Goal: Task Accomplishment & Management: Use online tool/utility

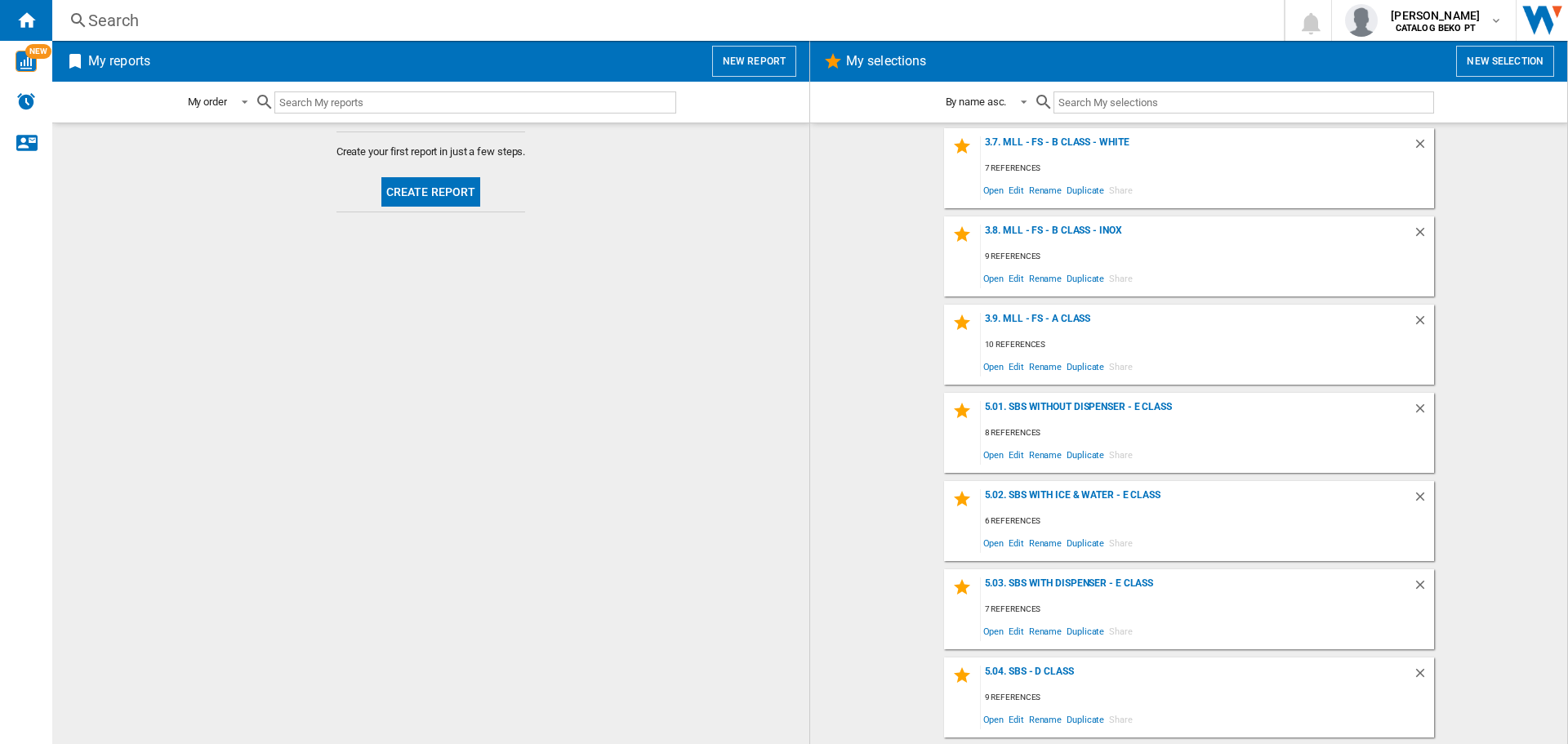
scroll to position [1143, 0]
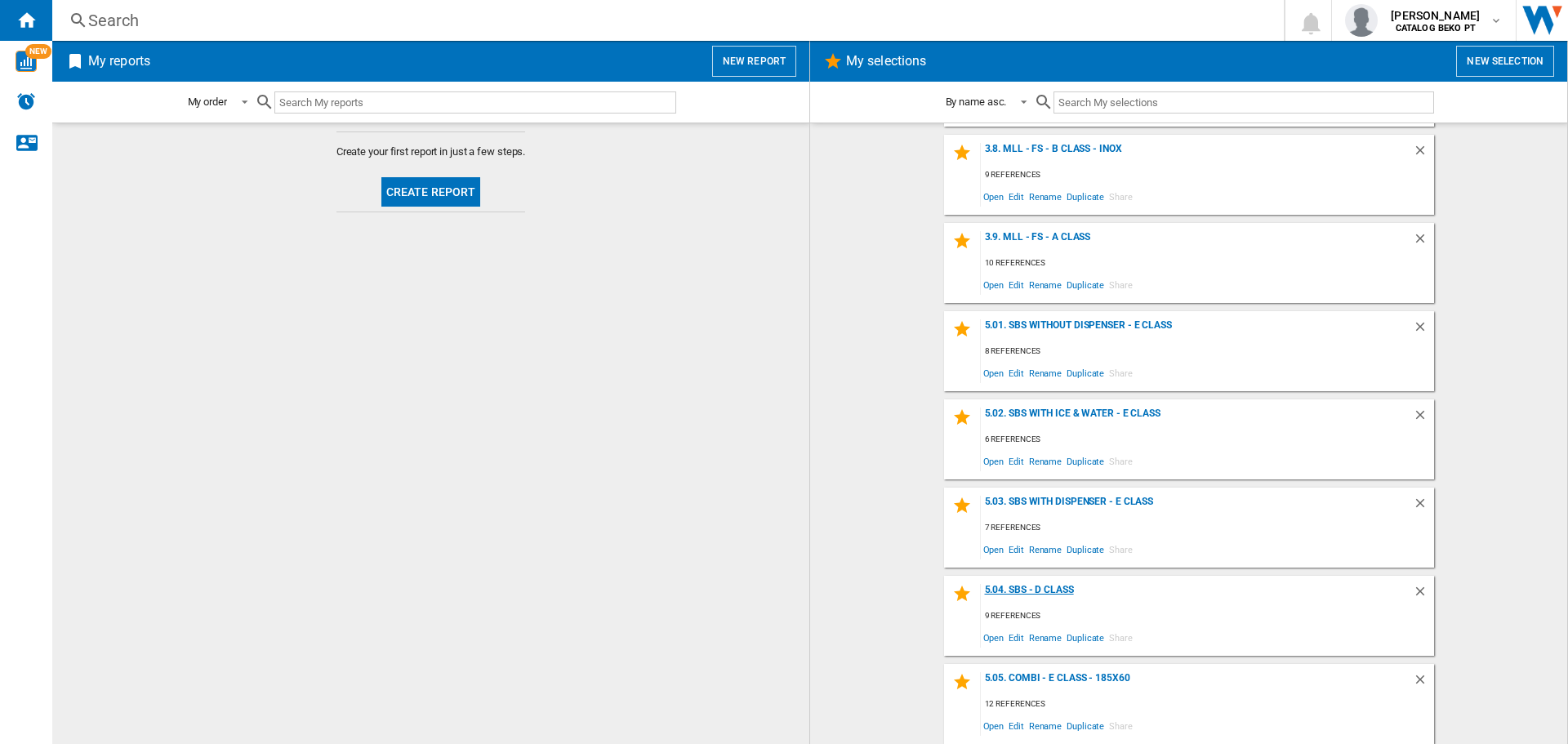
click at [1029, 588] on div "5.04. SBS - D Class" at bounding box center [1196, 595] width 432 height 22
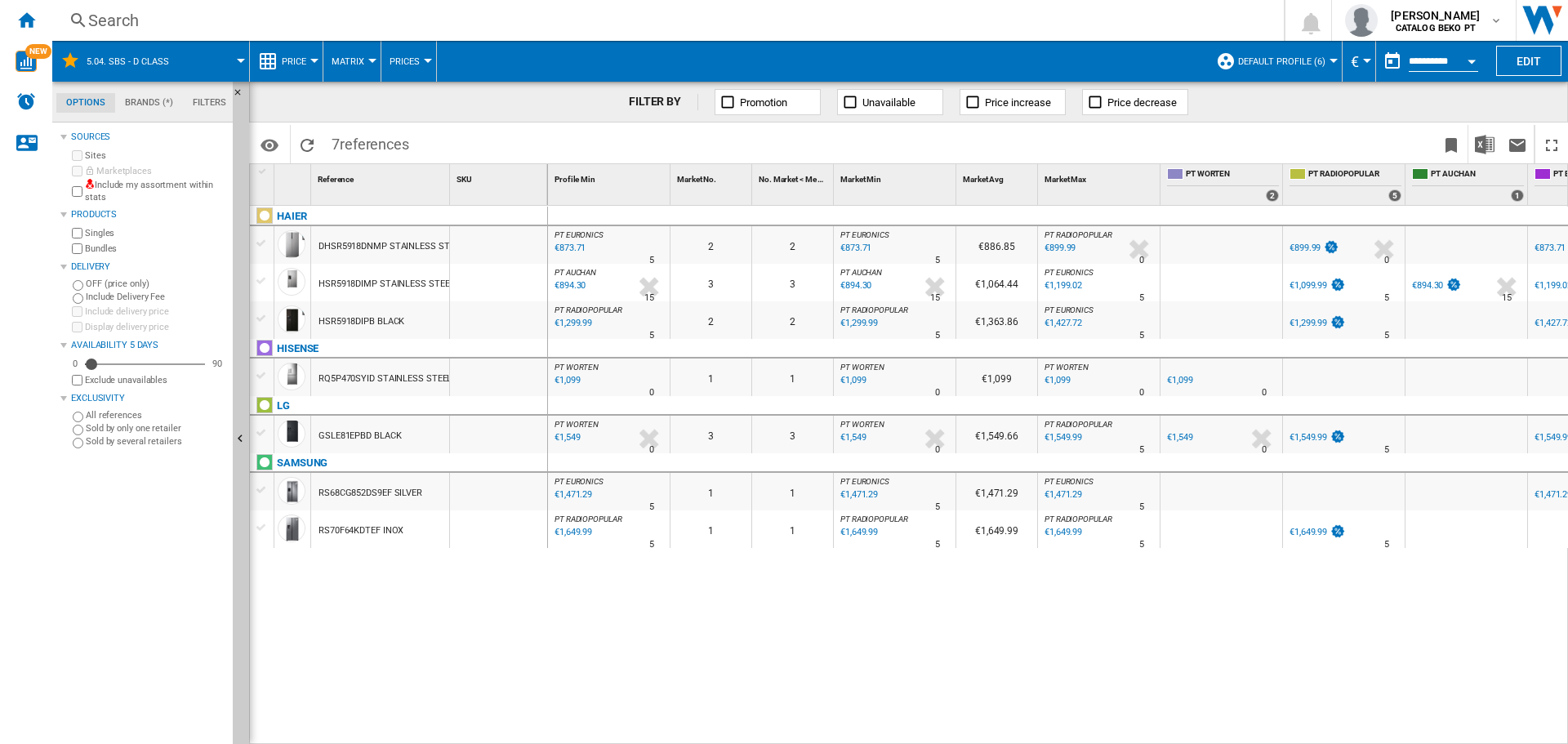
click at [262, 282] on div at bounding box center [262, 280] width 17 height 15
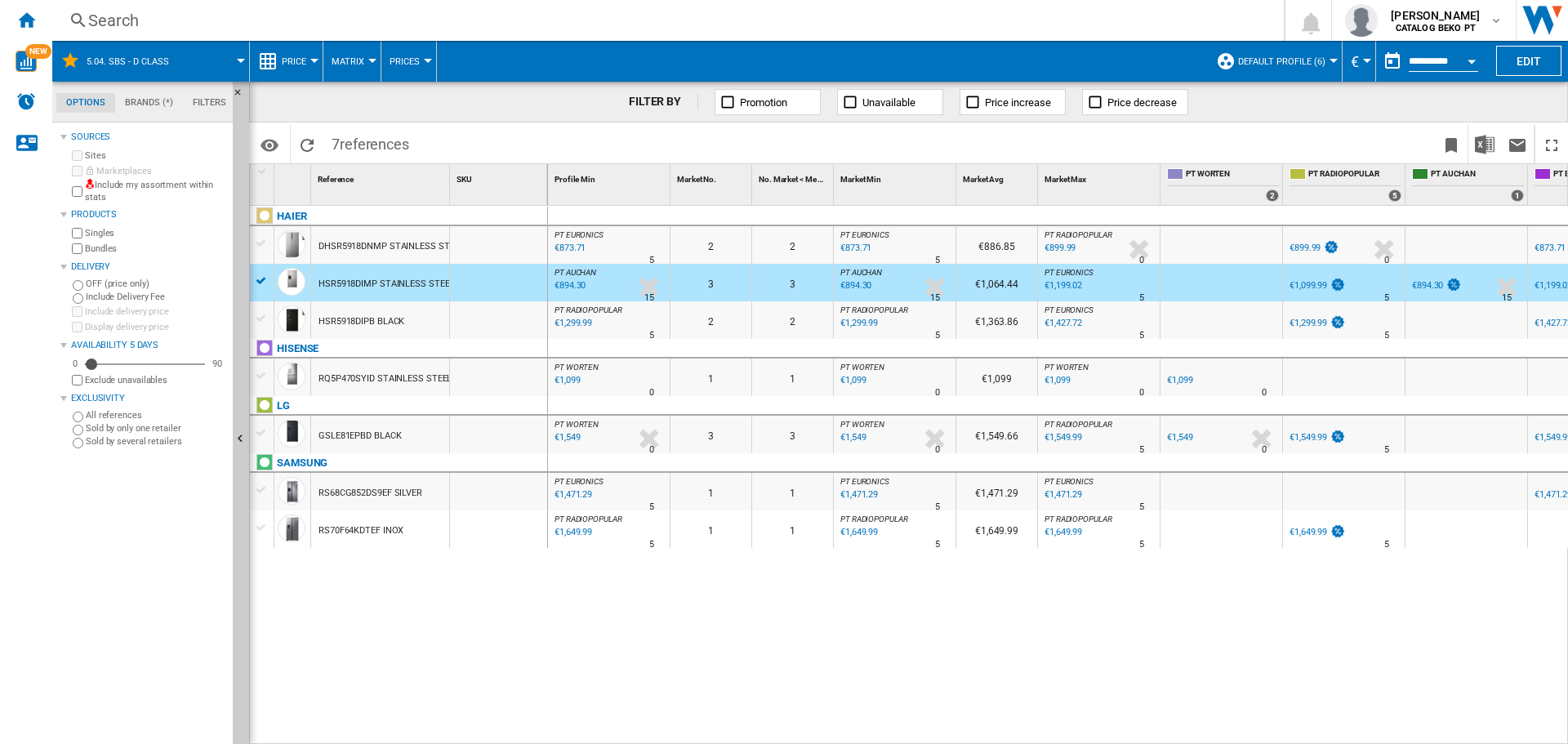
click at [262, 317] on div at bounding box center [262, 318] width 17 height 15
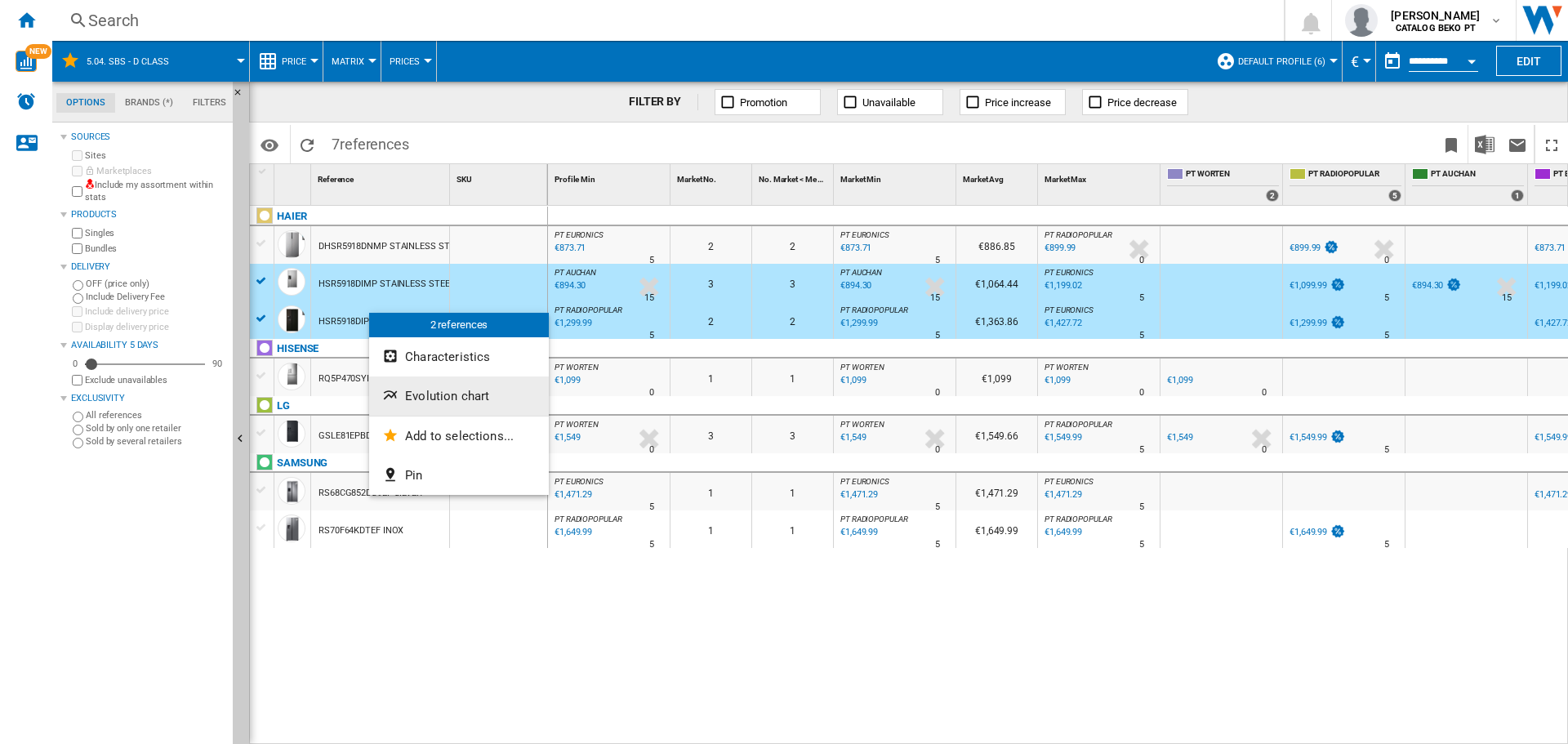
click at [453, 399] on span "Evolution chart" at bounding box center [446, 396] width 84 height 15
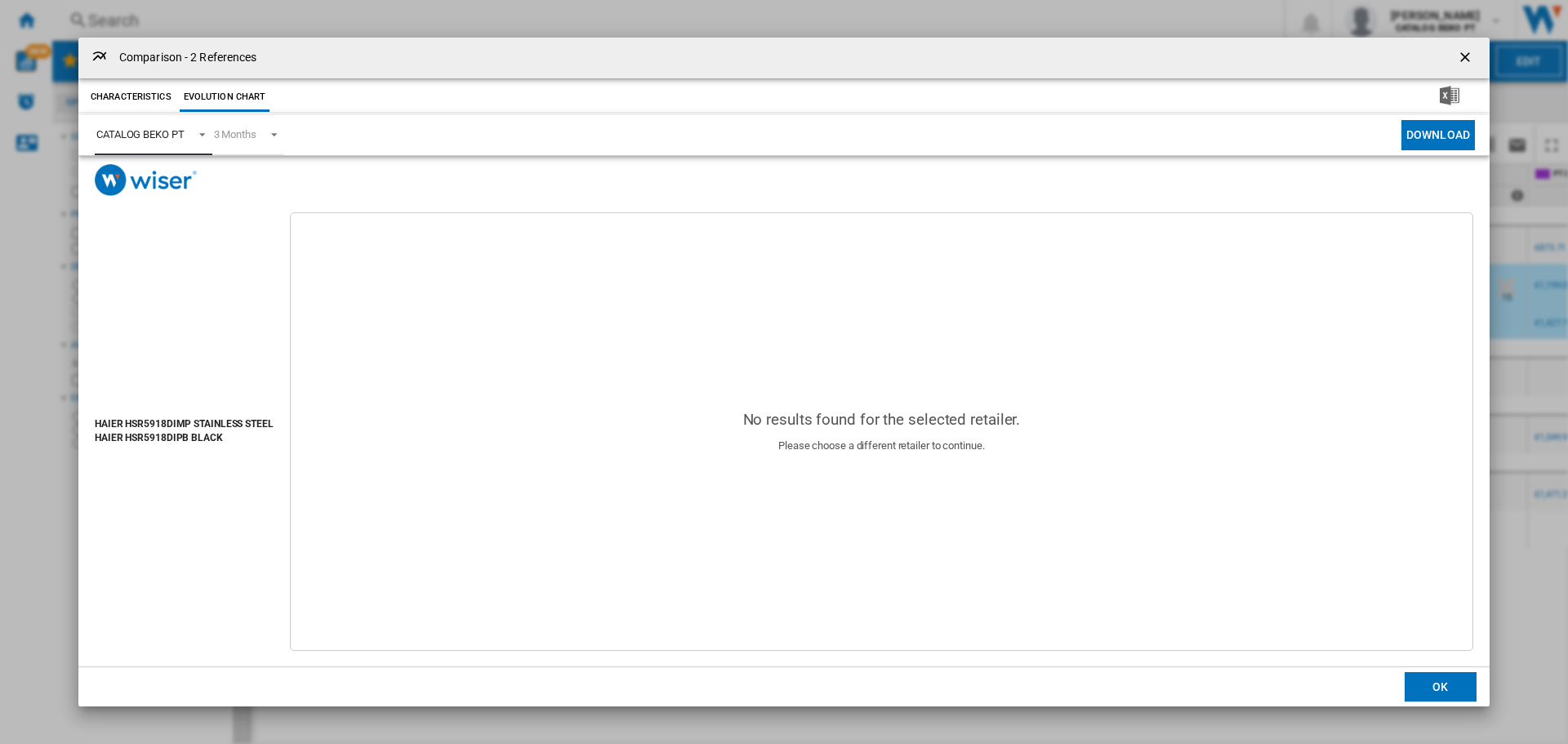
click at [166, 128] on div "CATALOG BEKO PT" at bounding box center [140, 134] width 88 height 13
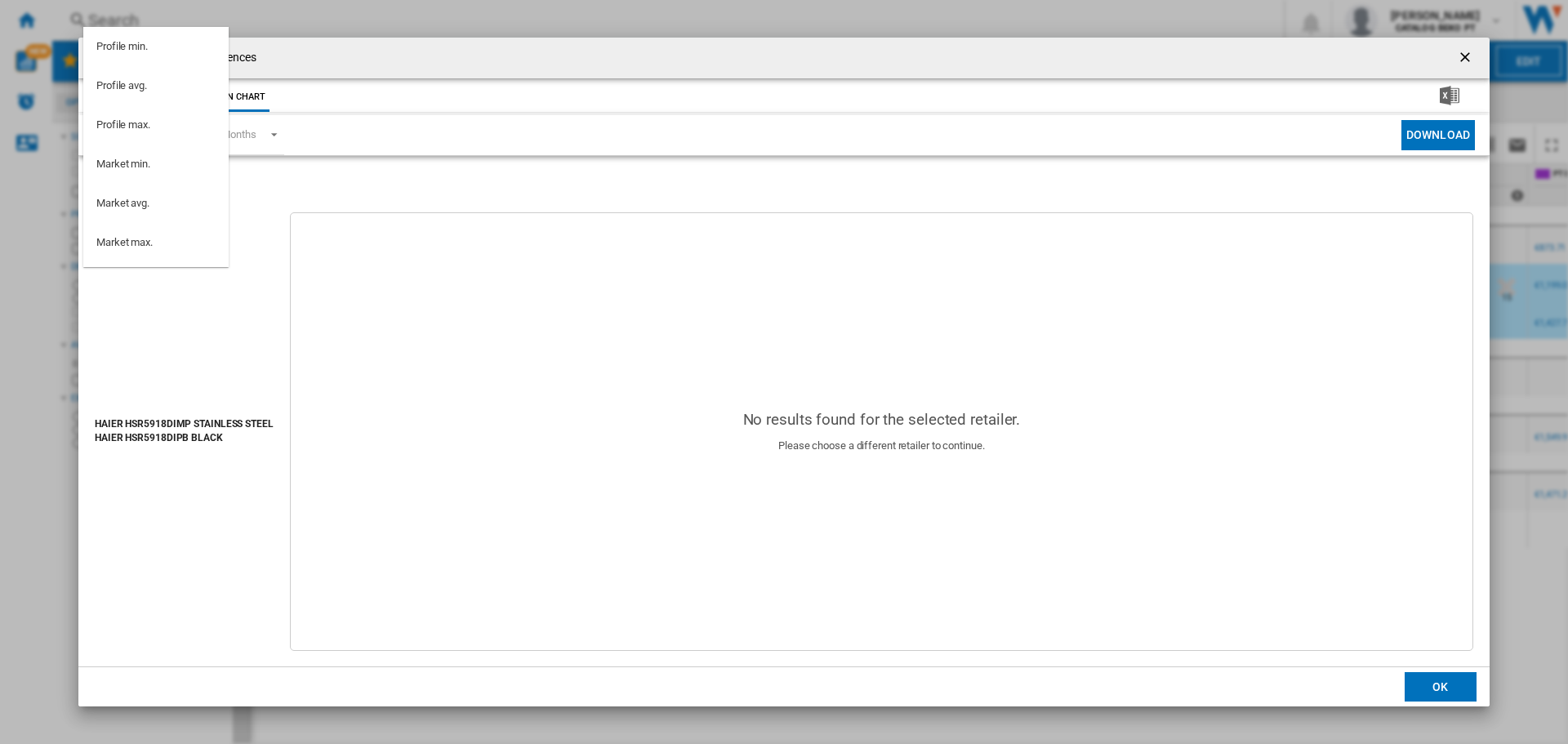
scroll to position [146, 0]
click at [162, 168] on md-option "PT WORTEN" at bounding box center [156, 175] width 146 height 39
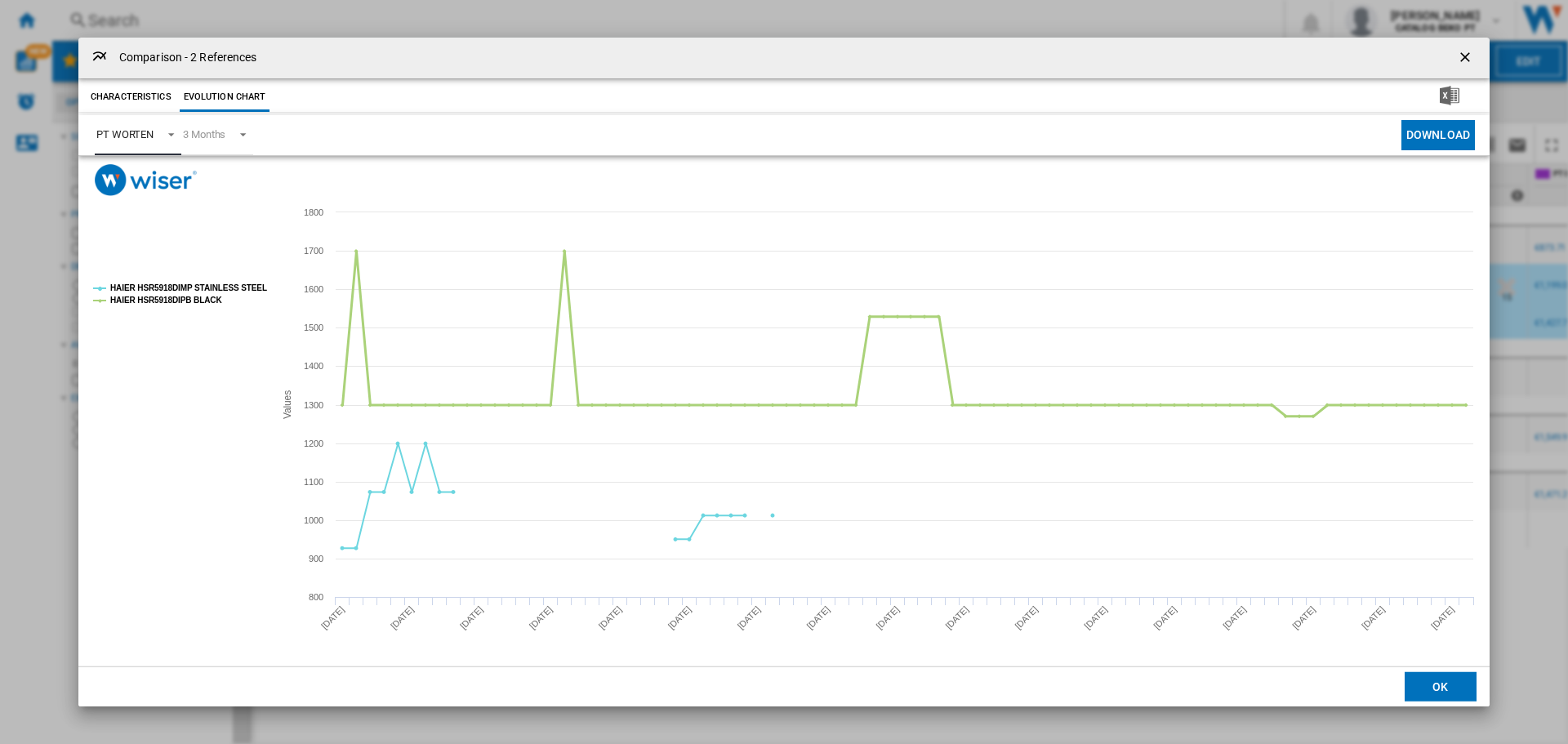
click at [208, 300] on tspan "HAIER HSR5918DIPB BLACK" at bounding box center [166, 300] width 112 height 9
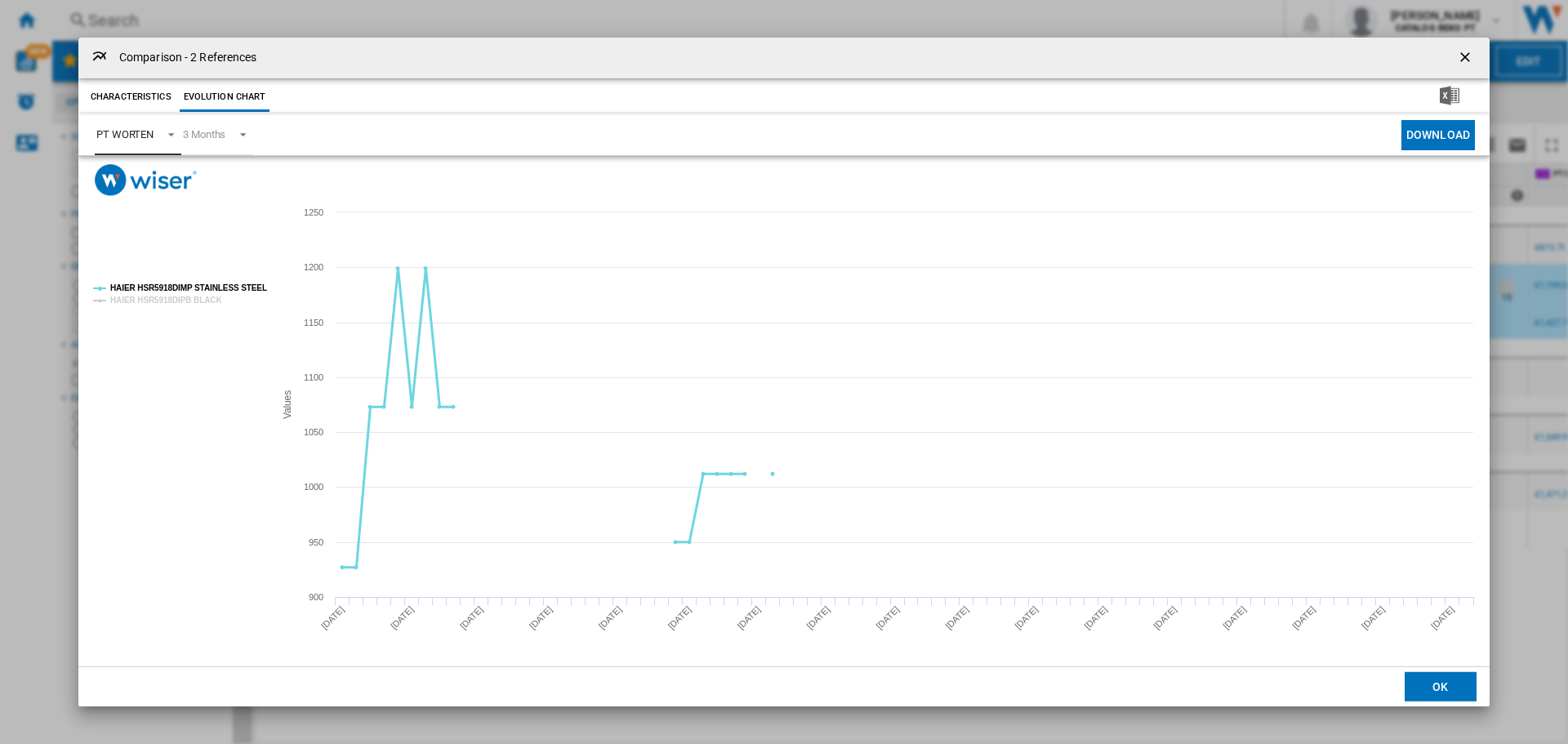
click at [208, 288] on tspan "HAIER HSR5918DIMP STAINLESS STEEL" at bounding box center [189, 287] width 157 height 9
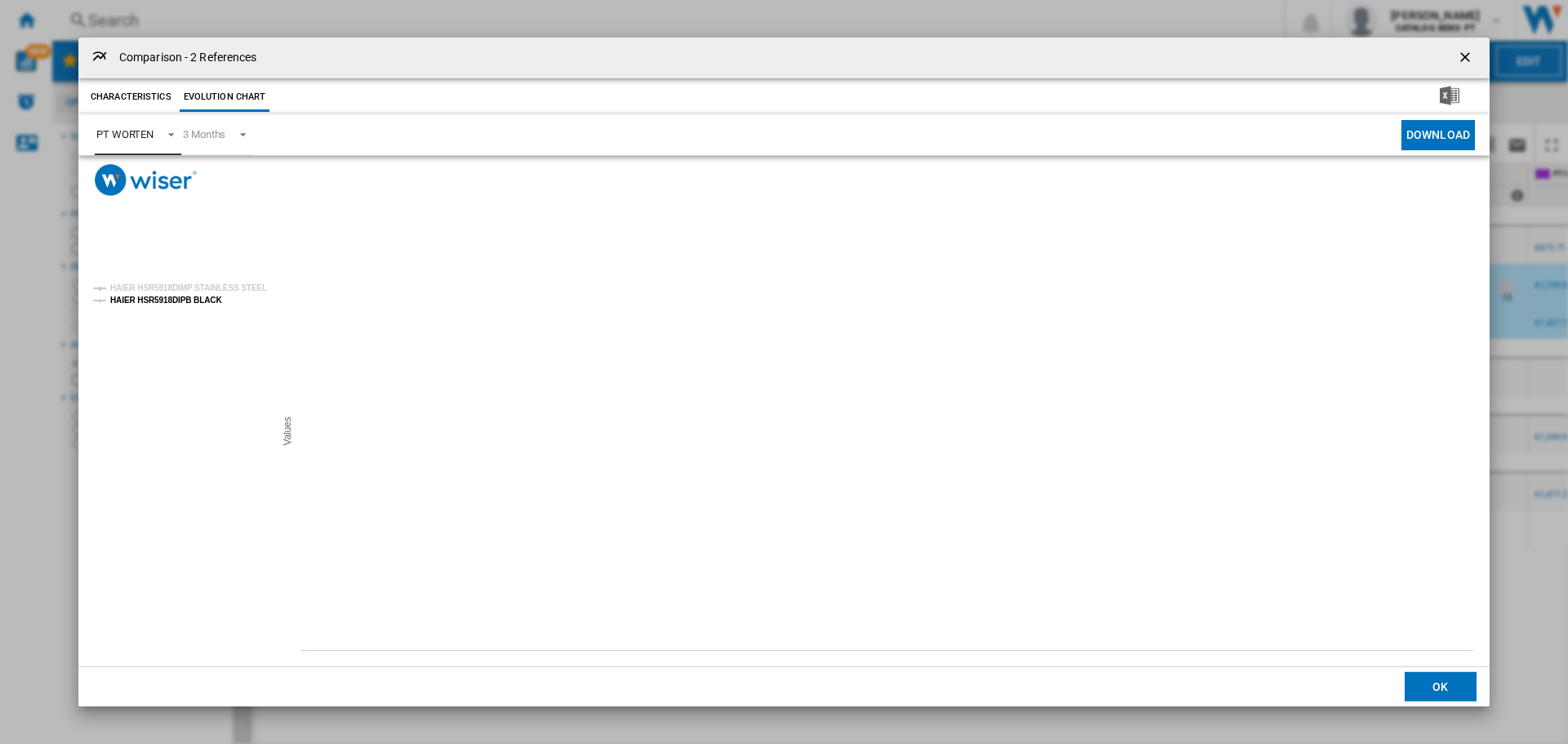
click at [206, 301] on tspan "HAIER HSR5918DIPB BLACK" at bounding box center [166, 300] width 112 height 9
